Goal: Transaction & Acquisition: Purchase product/service

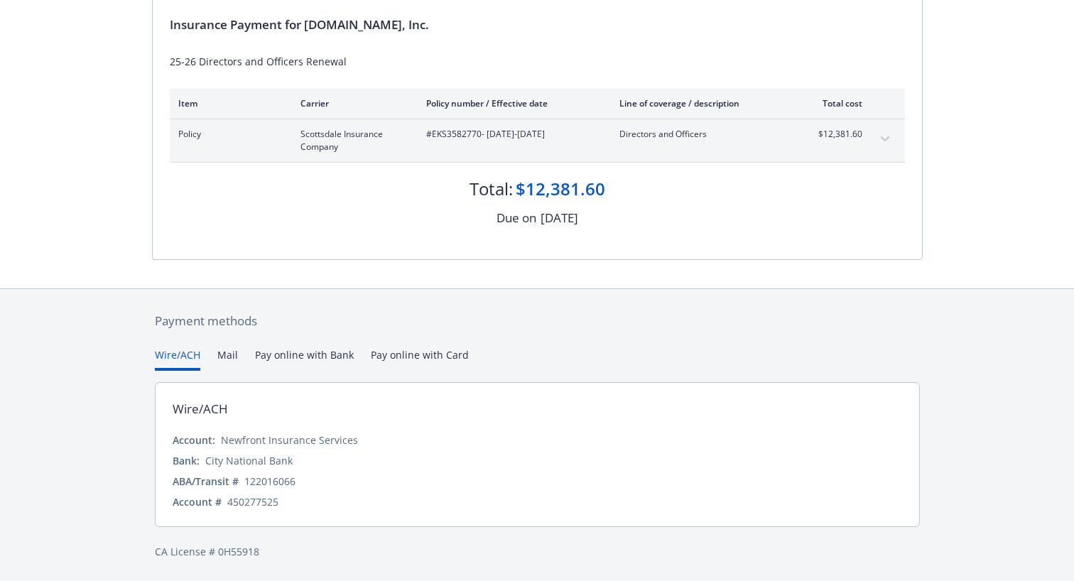
scroll to position [149, 0]
click at [305, 352] on button "Pay online with Bank" at bounding box center [304, 359] width 99 height 23
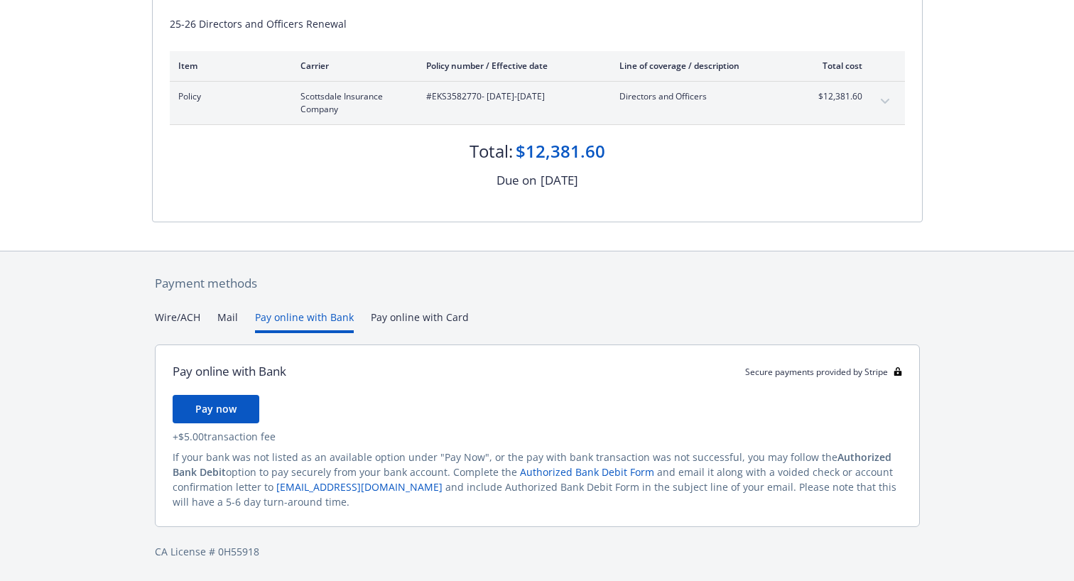
scroll to position [187, 0]
click at [221, 413] on span "Pay now" at bounding box center [215, 409] width 41 height 13
click at [218, 414] on span "Pay now" at bounding box center [215, 409] width 41 height 13
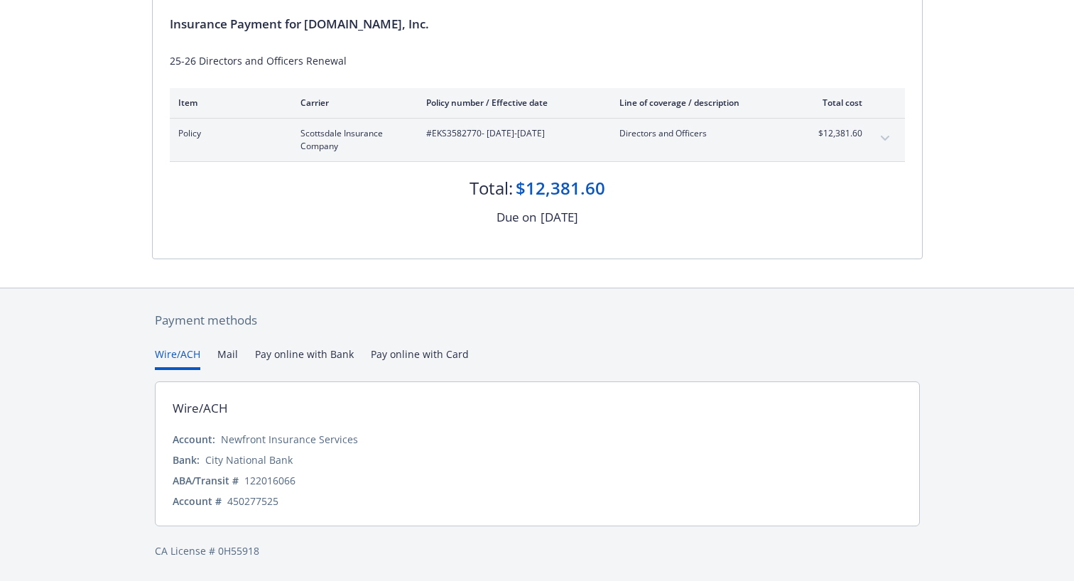
scroll to position [149, 0]
click at [175, 317] on div "Payment methods Wire/ACH Mail Pay online with Bank Pay online with Card Wire/AC…" at bounding box center [537, 436] width 771 height 293
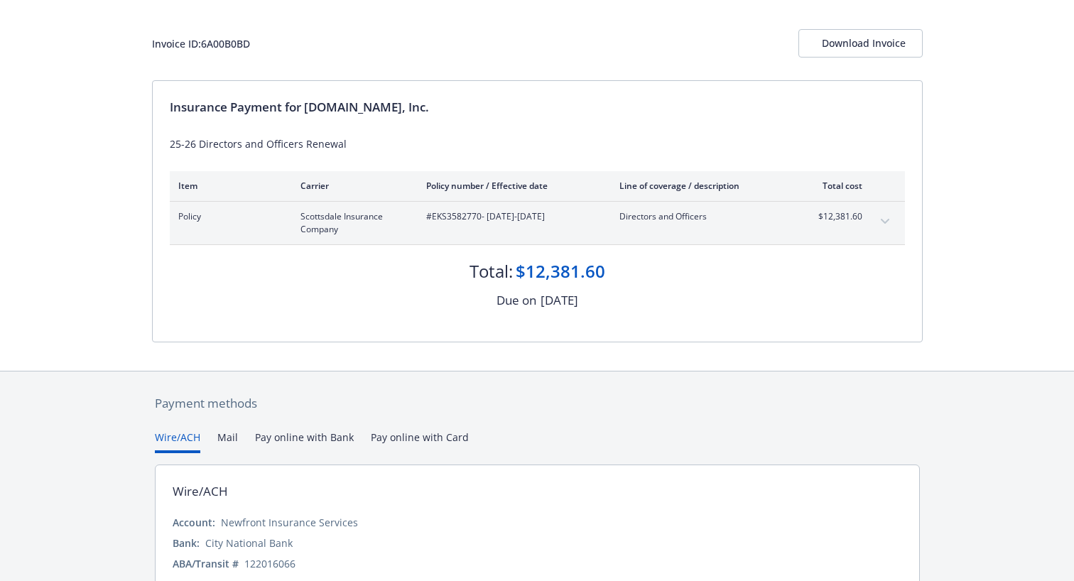
scroll to position [53, 0]
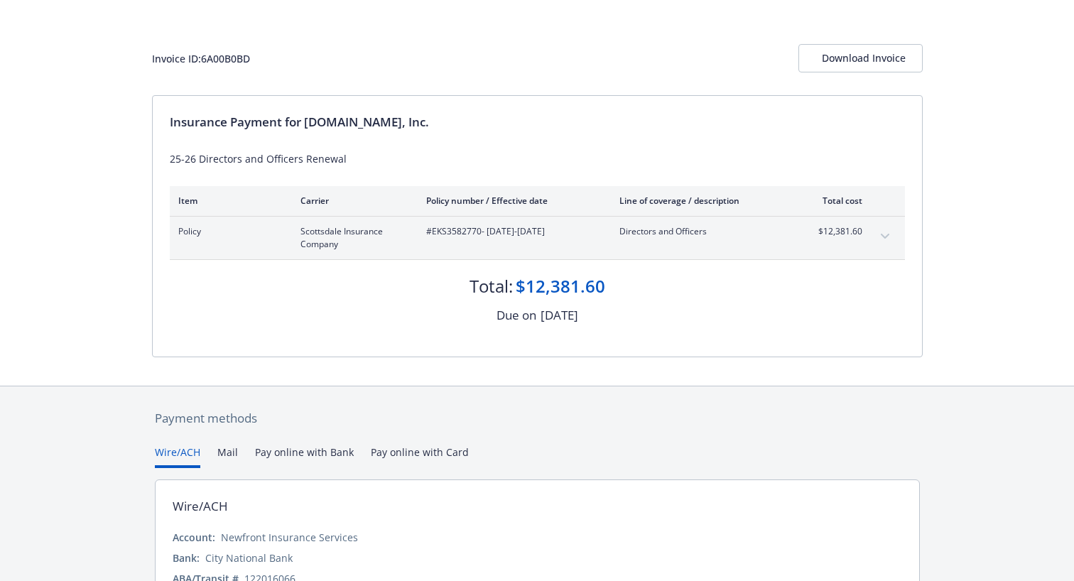
drag, startPoint x: 423, startPoint y: 233, endPoint x: 580, endPoint y: 236, distance: 157.0
click at [580, 236] on div "Policy Scottsdale Insurance Company #EKS3582770 - [DATE]-[DATE] Directors and O…" at bounding box center [520, 238] width 684 height 26
copy span "#EKS3582770 - [DATE]-[DATE]"
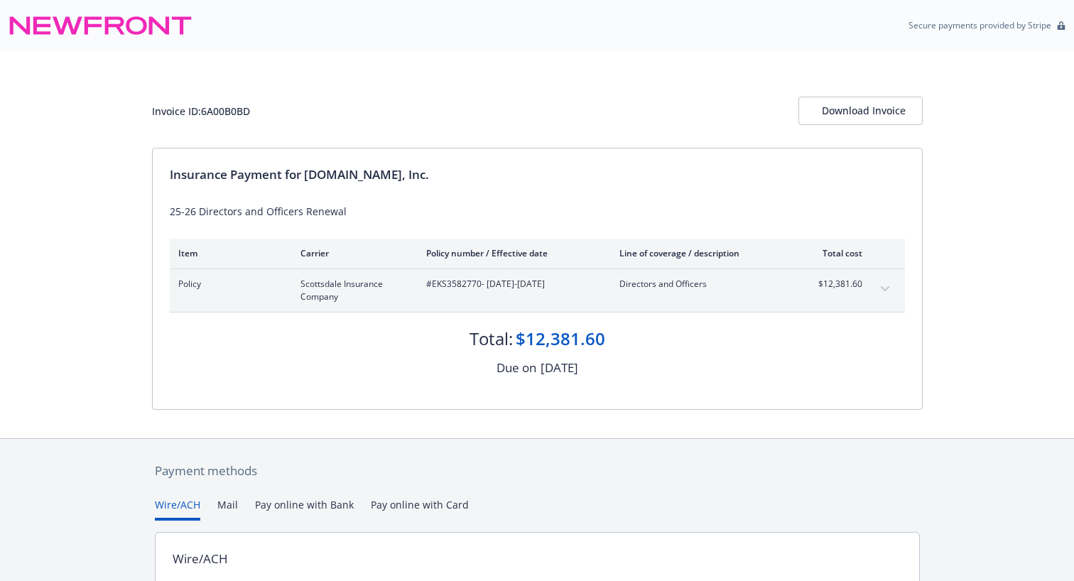
scroll to position [0, 0]
drag, startPoint x: 250, startPoint y: 110, endPoint x: 152, endPoint y: 116, distance: 98.2
click at [152, 116] on div "Invoice ID: 6A00B0BD" at bounding box center [201, 111] width 98 height 15
copy div "Invoice ID: 6A00B0BD"
